Goal: Check status: Check status

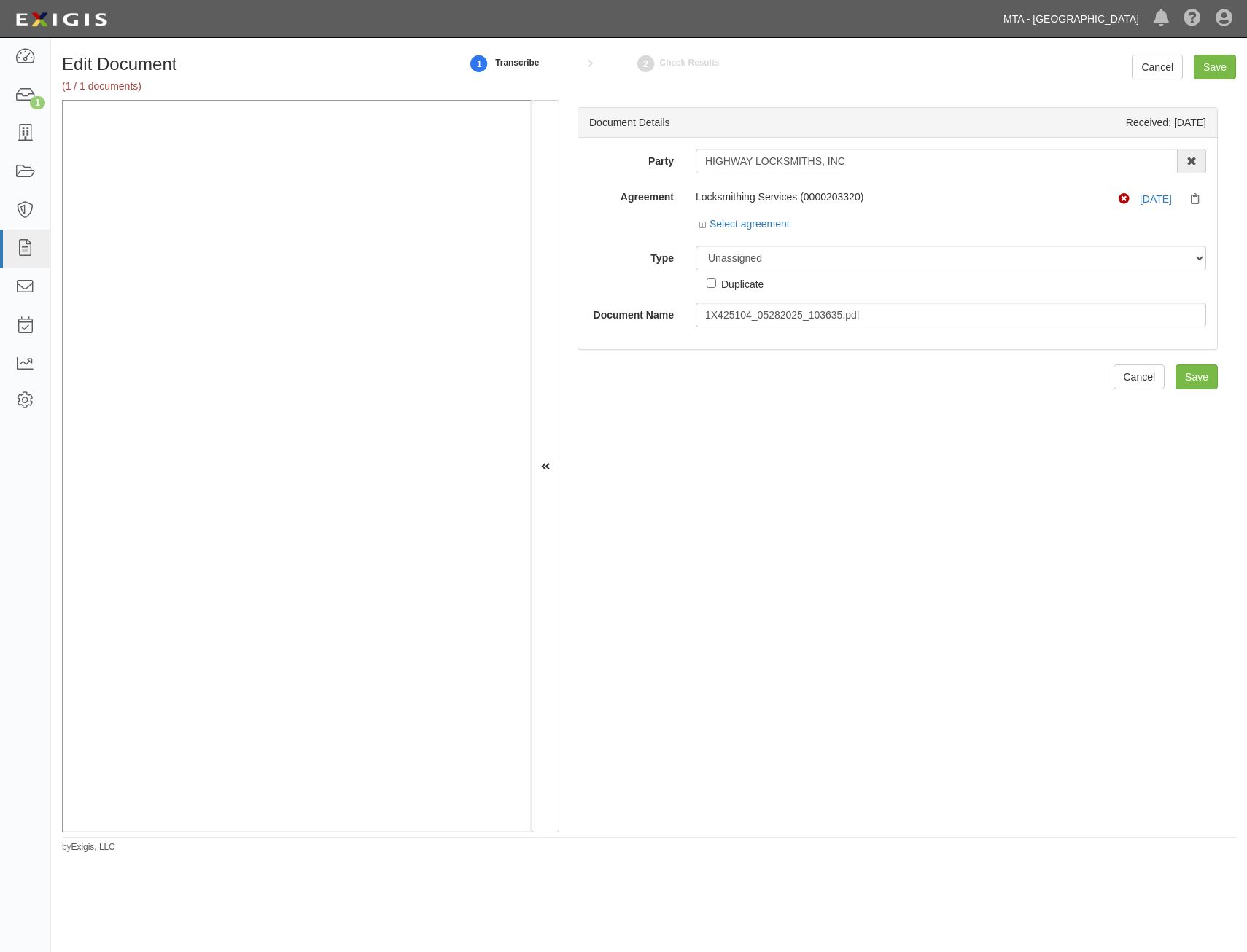
click at [1109, 15] on link "MTA - [GEOGRAPHIC_DATA]" at bounding box center [1071, 19] width 150 height 30
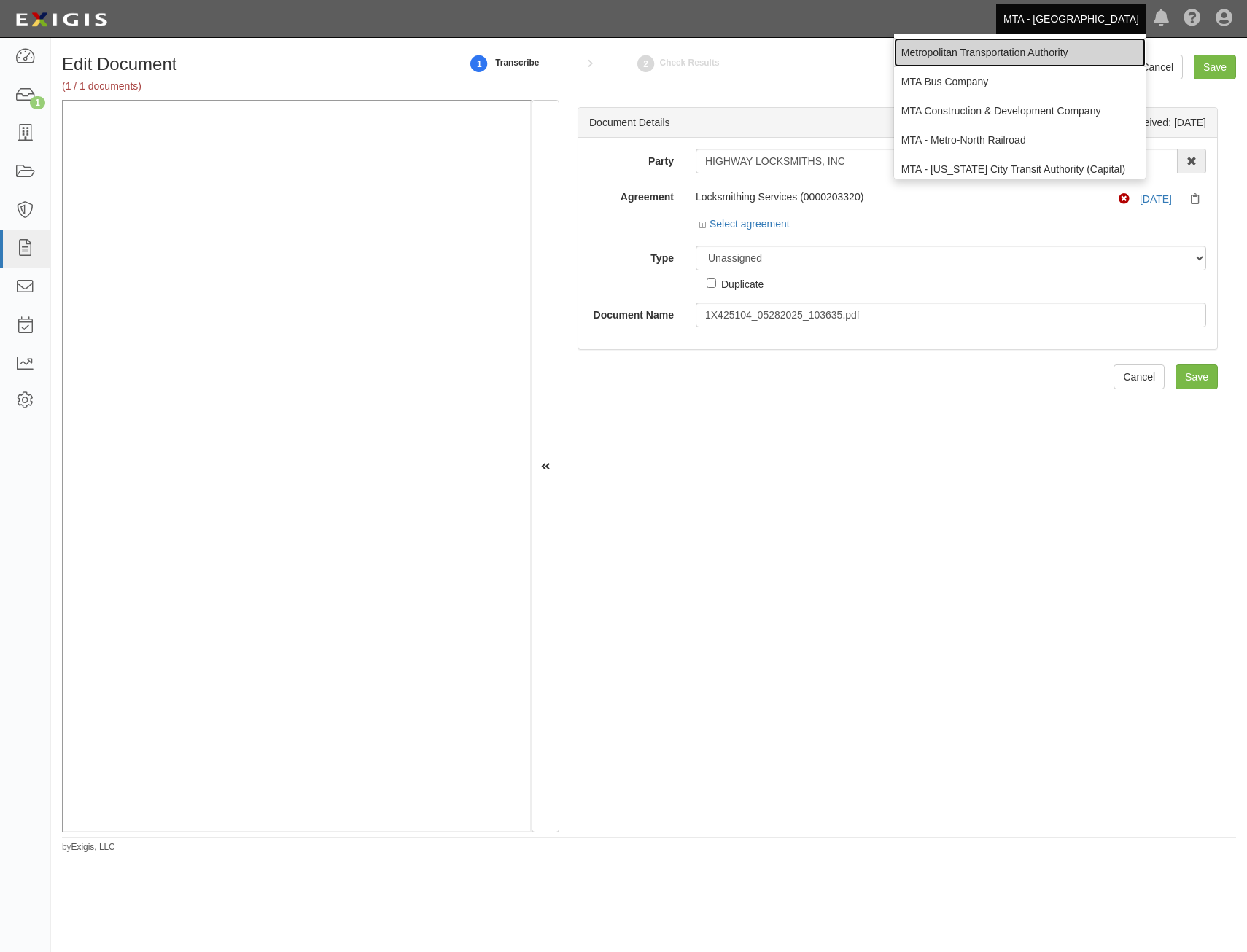
click at [1009, 42] on link "Metropolitan Transportation Authority" at bounding box center [1020, 52] width 252 height 30
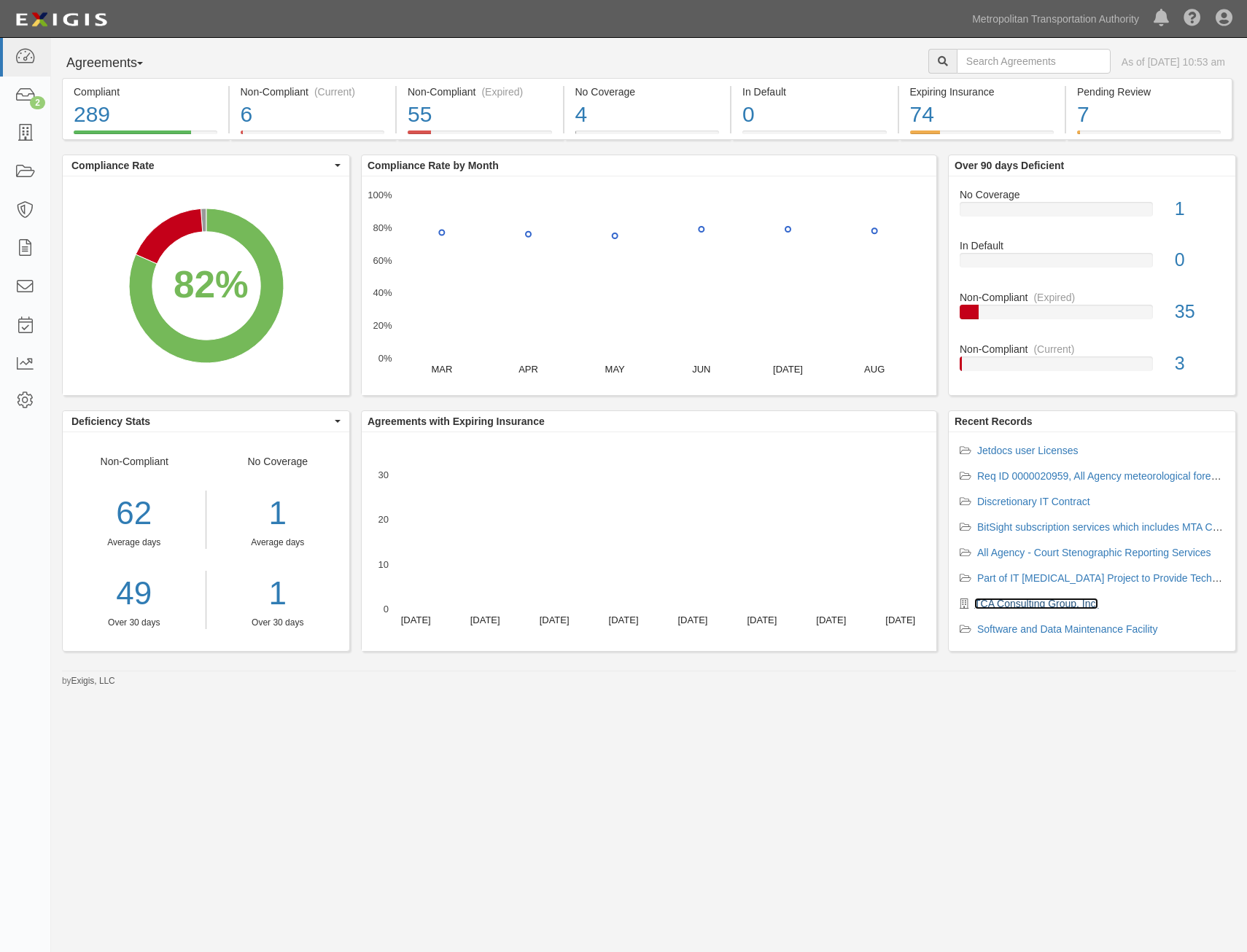
click at [1023, 602] on link "TCA Consulting Group, Inc." at bounding box center [1036, 604] width 124 height 12
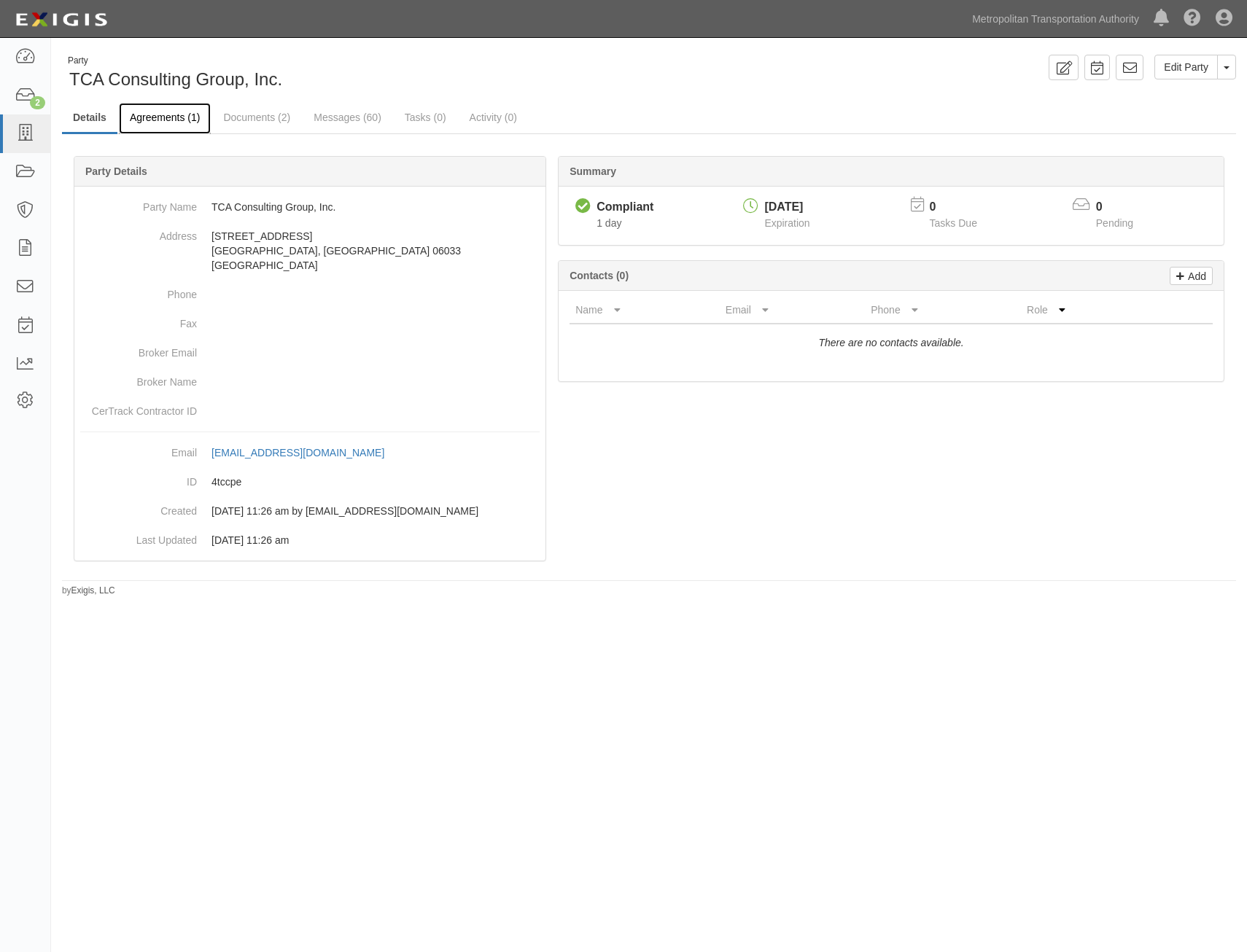
click at [159, 127] on link "Agreements (1)" at bounding box center [165, 118] width 92 height 31
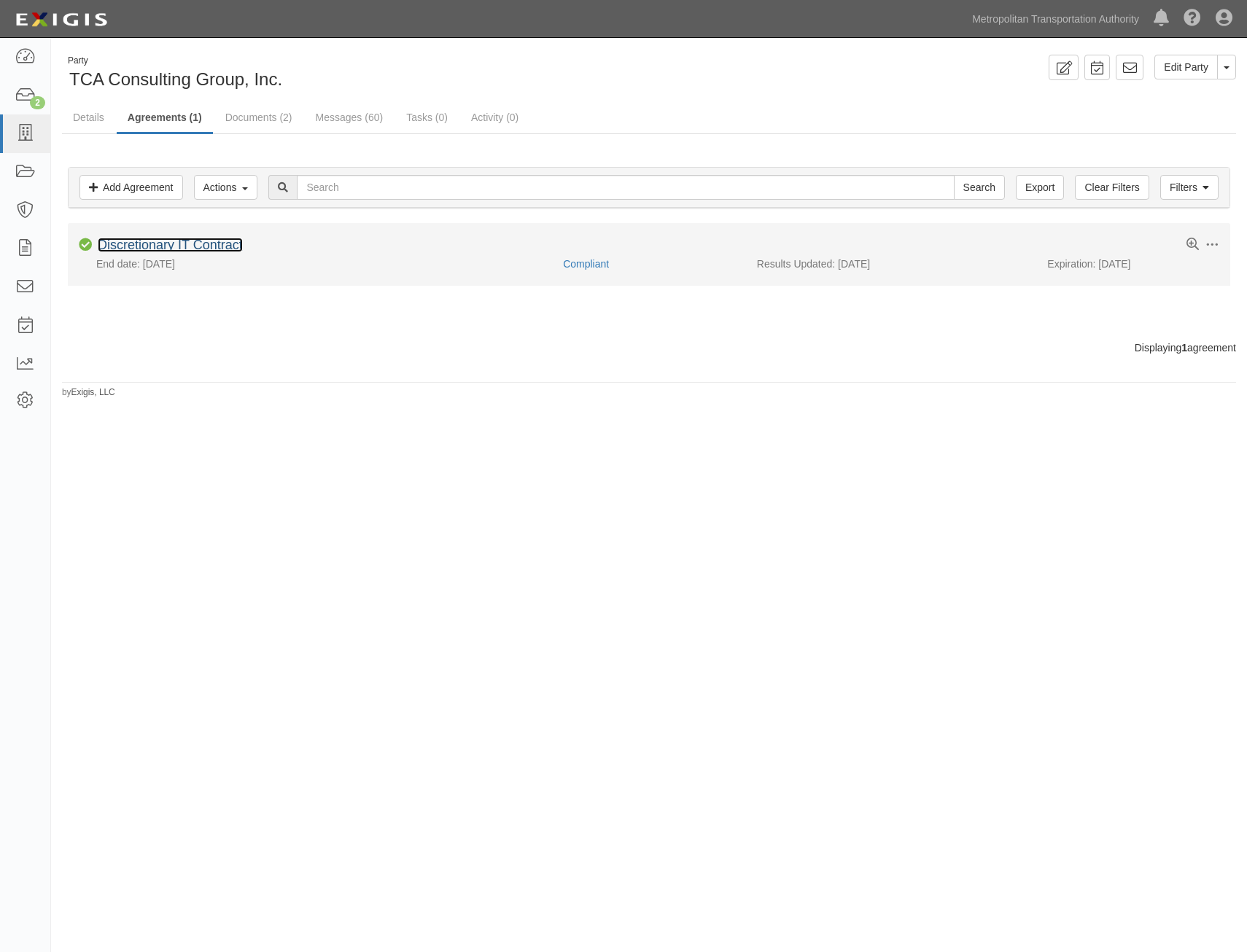
click at [226, 248] on link "Discretionary IT Contract" at bounding box center [171, 244] width 145 height 14
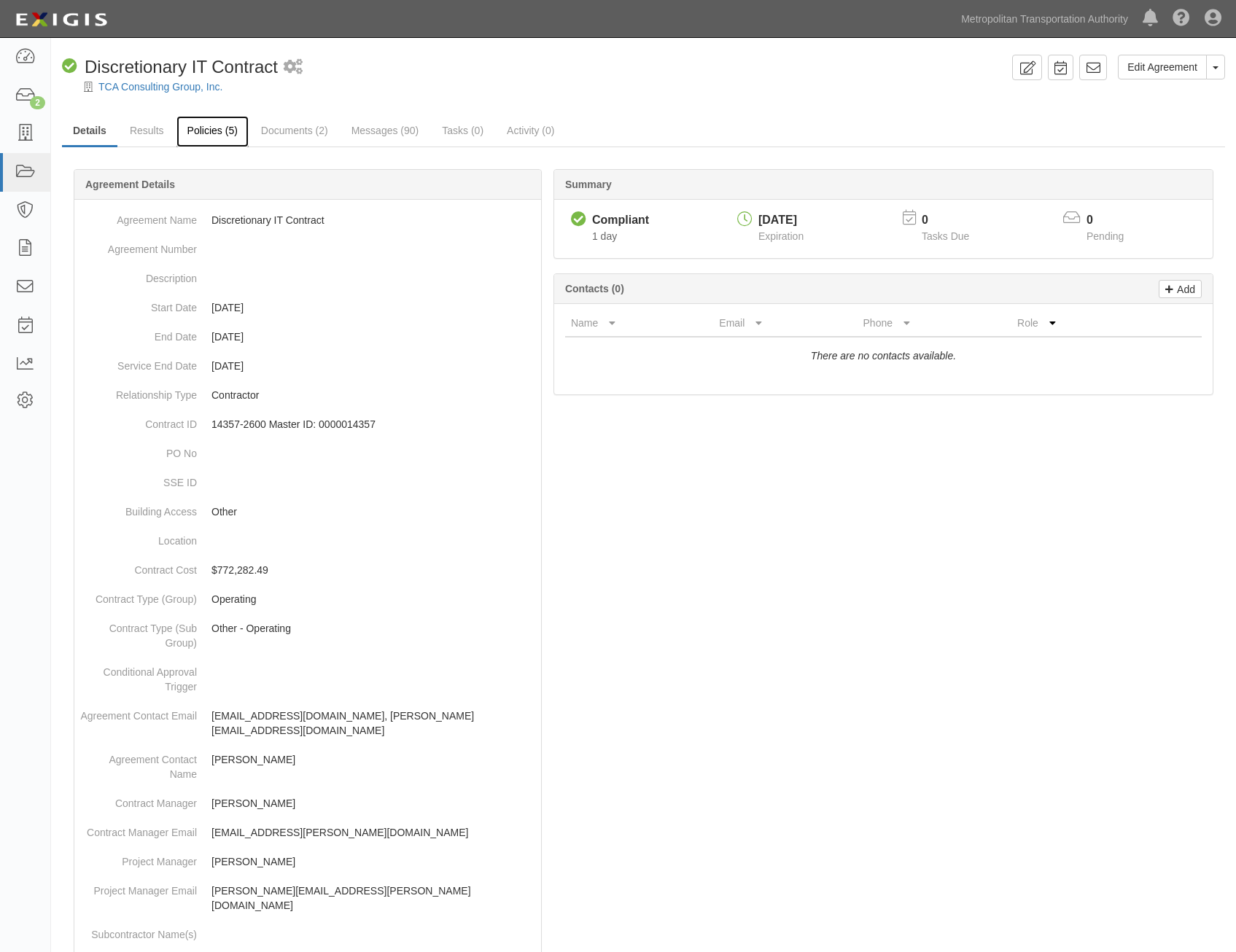
click at [190, 128] on link "Policies (5)" at bounding box center [212, 131] width 72 height 31
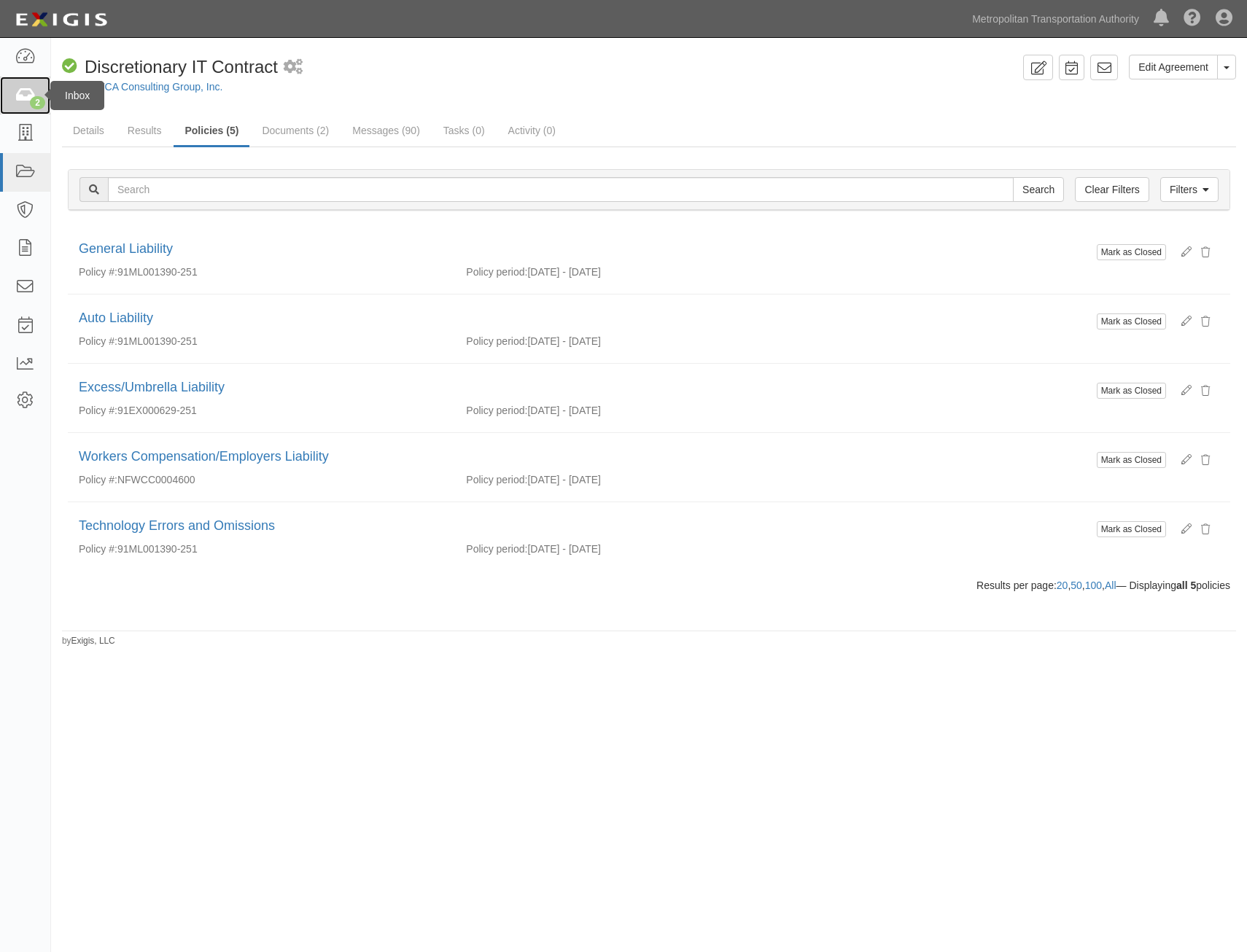
click at [26, 98] on icon at bounding box center [25, 96] width 20 height 17
